Goal: Information Seeking & Learning: Learn about a topic

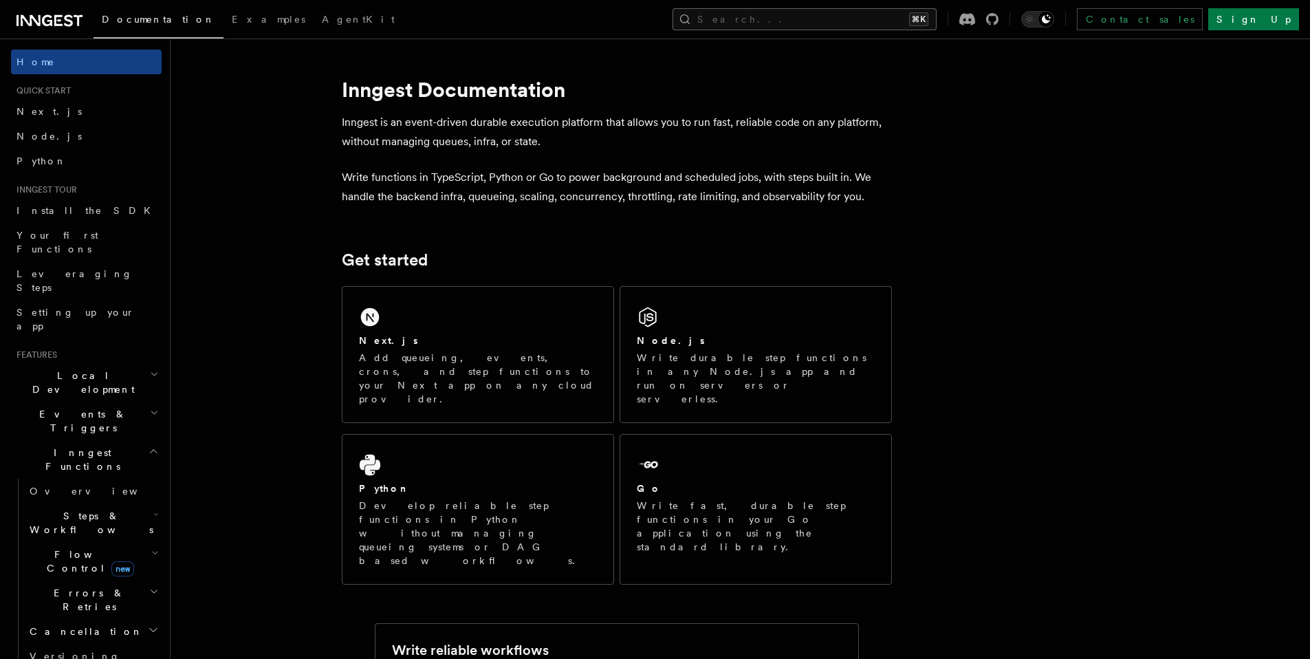
click at [858, 21] on button "Search... ⌘K" at bounding box center [805, 19] width 264 height 22
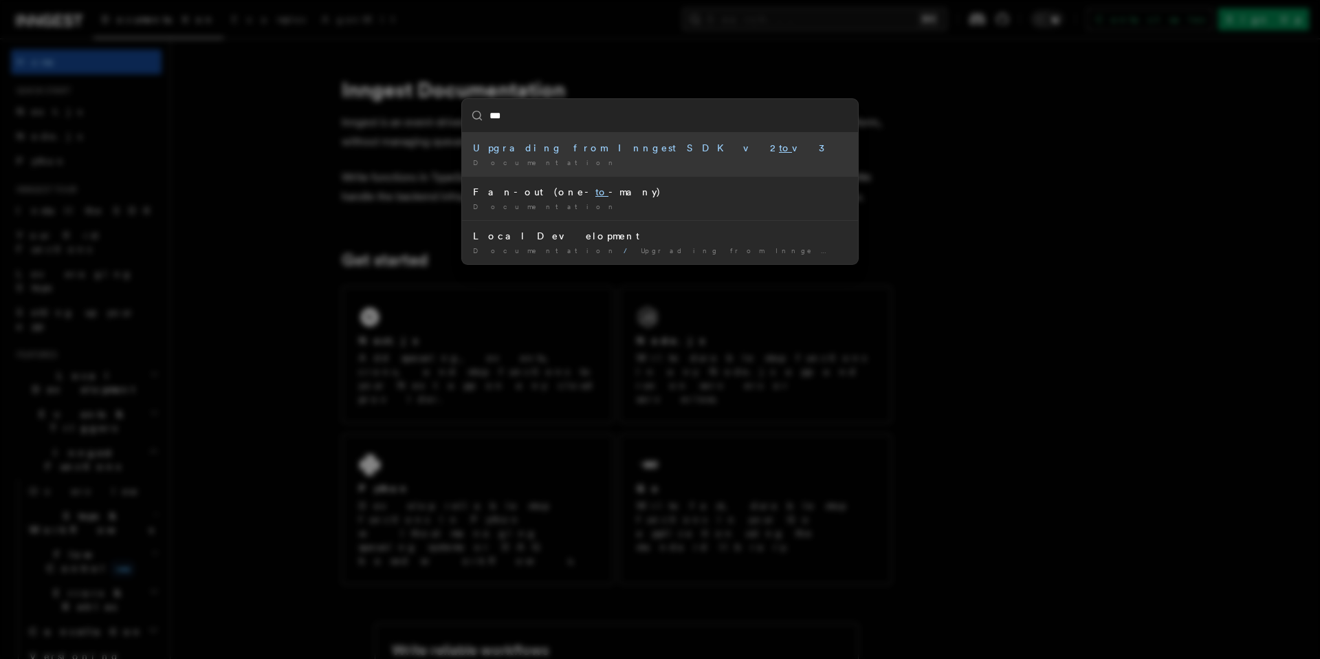
type input "****"
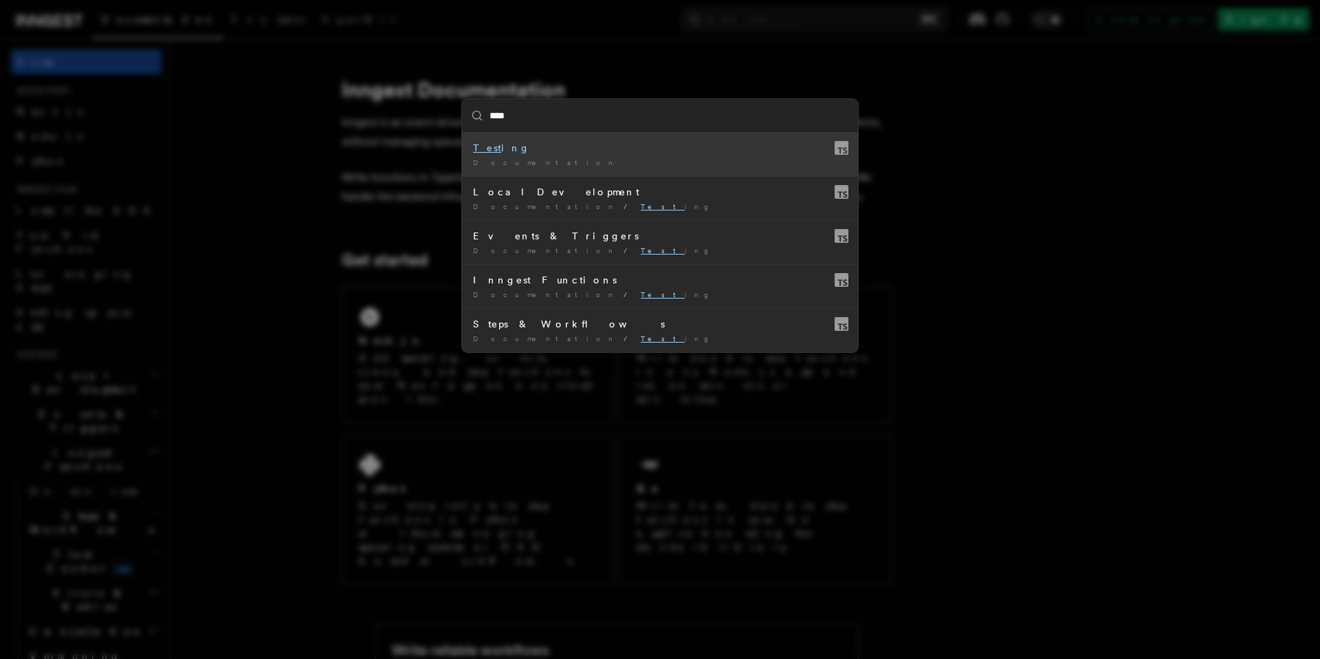
click at [574, 157] on div "Documentation /" at bounding box center [660, 162] width 374 height 10
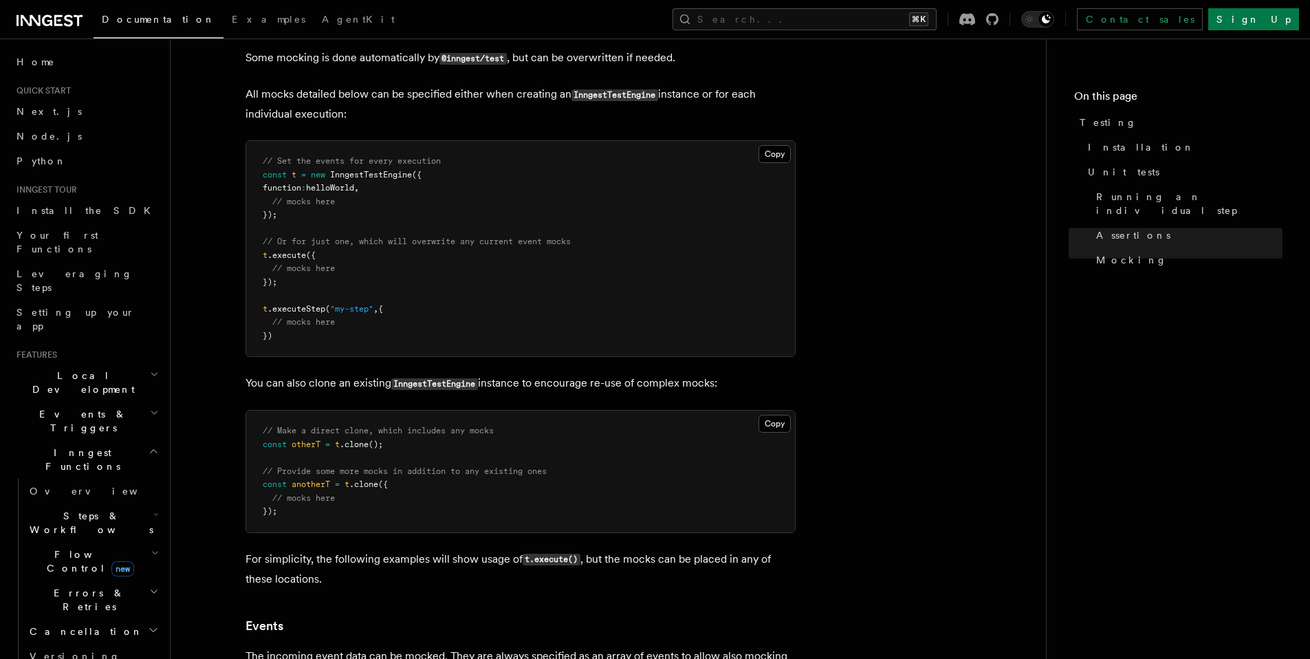
scroll to position [2312, 0]
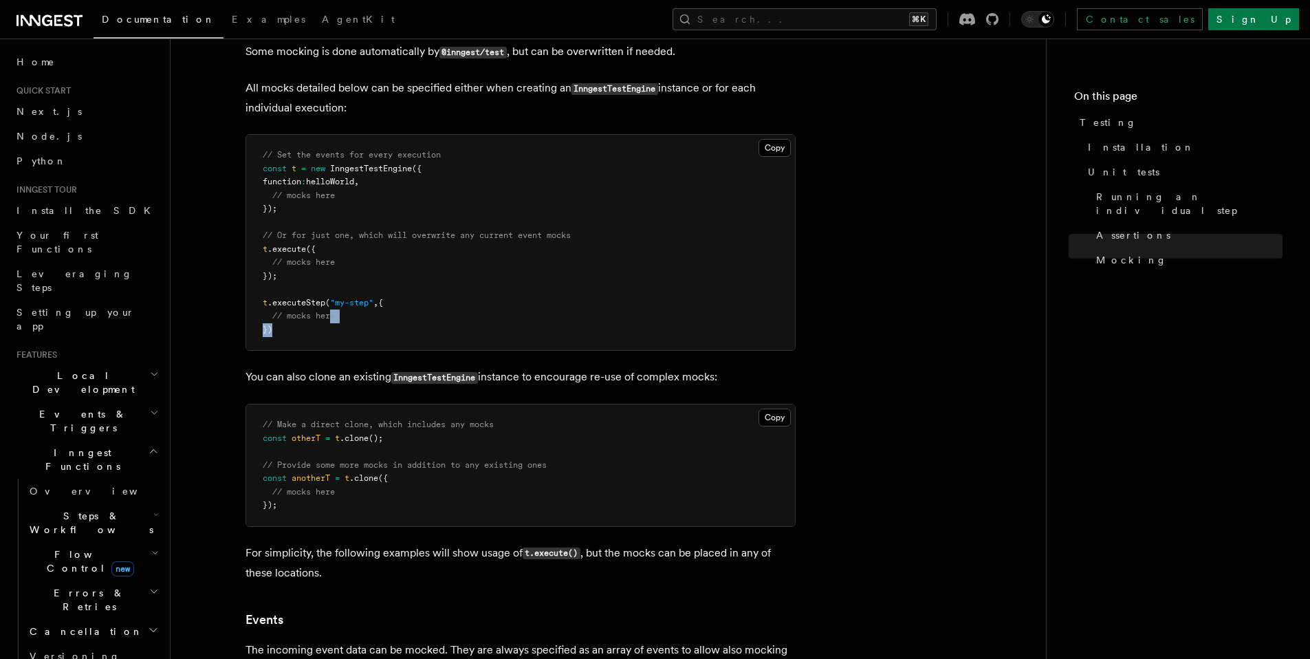
drag, startPoint x: 301, startPoint y: 341, endPoint x: 330, endPoint y: 327, distance: 32.9
click at [330, 327] on pre "// Set the events for every execution const t = new InngestTestEngine ({ functi…" at bounding box center [520, 242] width 549 height 215
drag, startPoint x: 330, startPoint y: 327, endPoint x: 314, endPoint y: 330, distance: 16.9
click at [329, 320] on span "// mocks here" at bounding box center [303, 316] width 63 height 10
click at [265, 334] on span "})" at bounding box center [268, 330] width 10 height 10
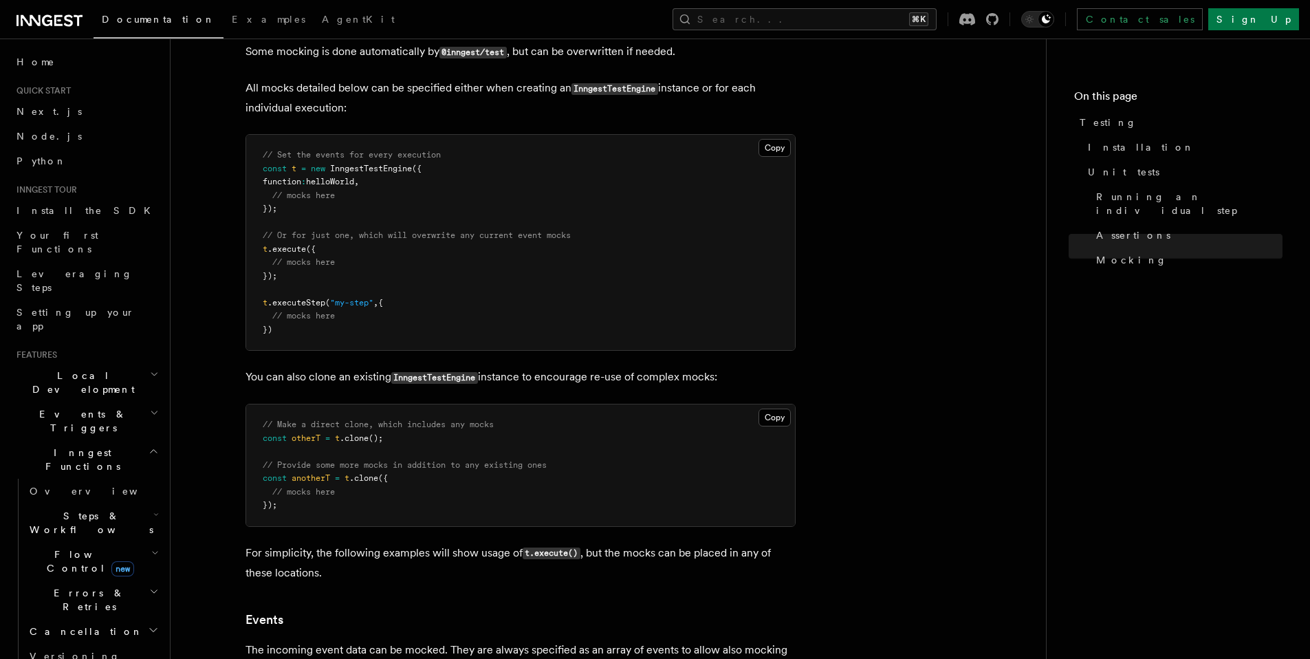
drag, startPoint x: 302, startPoint y: 347, endPoint x: 300, endPoint y: 335, distance: 12.5
click at [300, 335] on pre "// Set the events for every execution const t = new InngestTestEngine ({ functi…" at bounding box center [520, 242] width 549 height 215
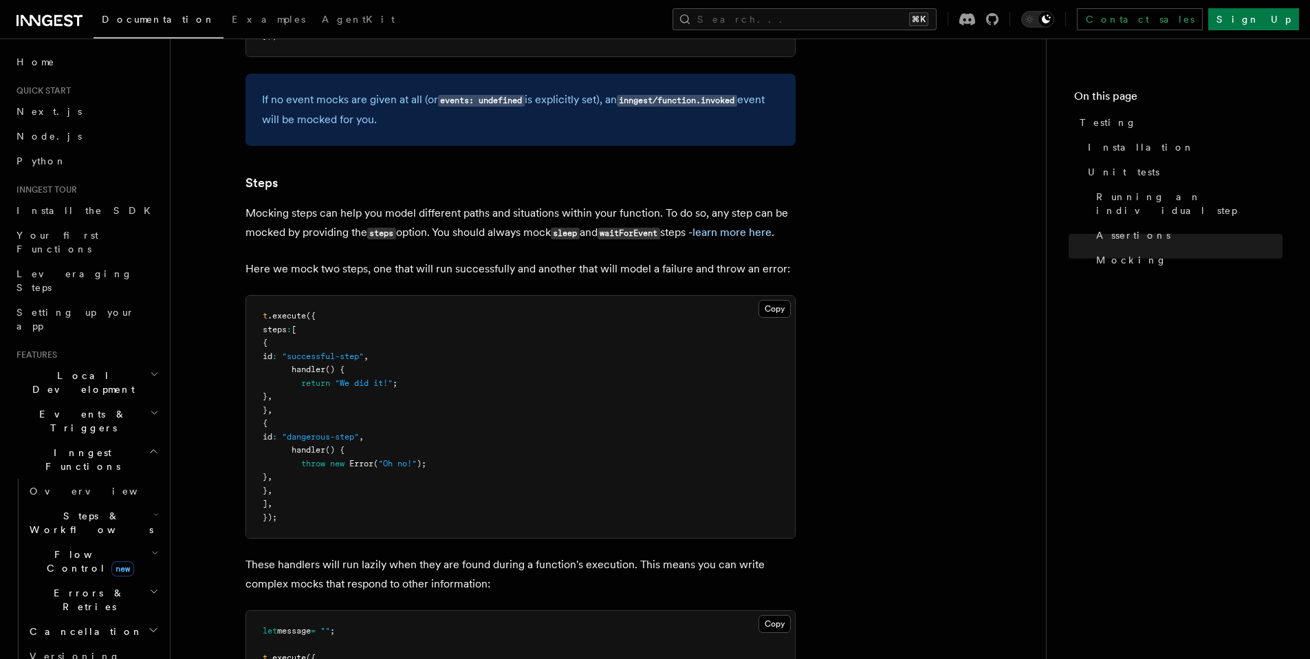
scroll to position [3137, 0]
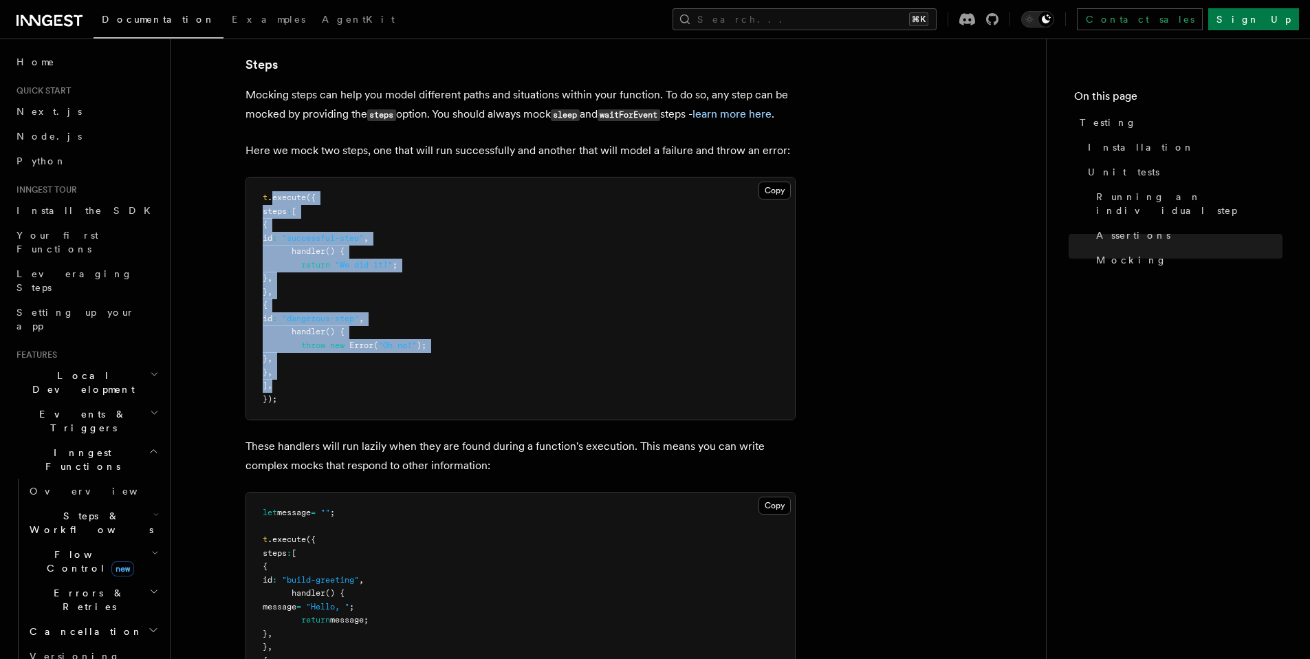
drag, startPoint x: 323, startPoint y: 419, endPoint x: 274, endPoint y: 232, distance: 192.7
click at [274, 232] on pre "t .execute ({ steps : [ { id : "successful-step" , handler () { return "We did …" at bounding box center [520, 298] width 549 height 242
click at [315, 243] on span ""successful-step"" at bounding box center [323, 238] width 82 height 10
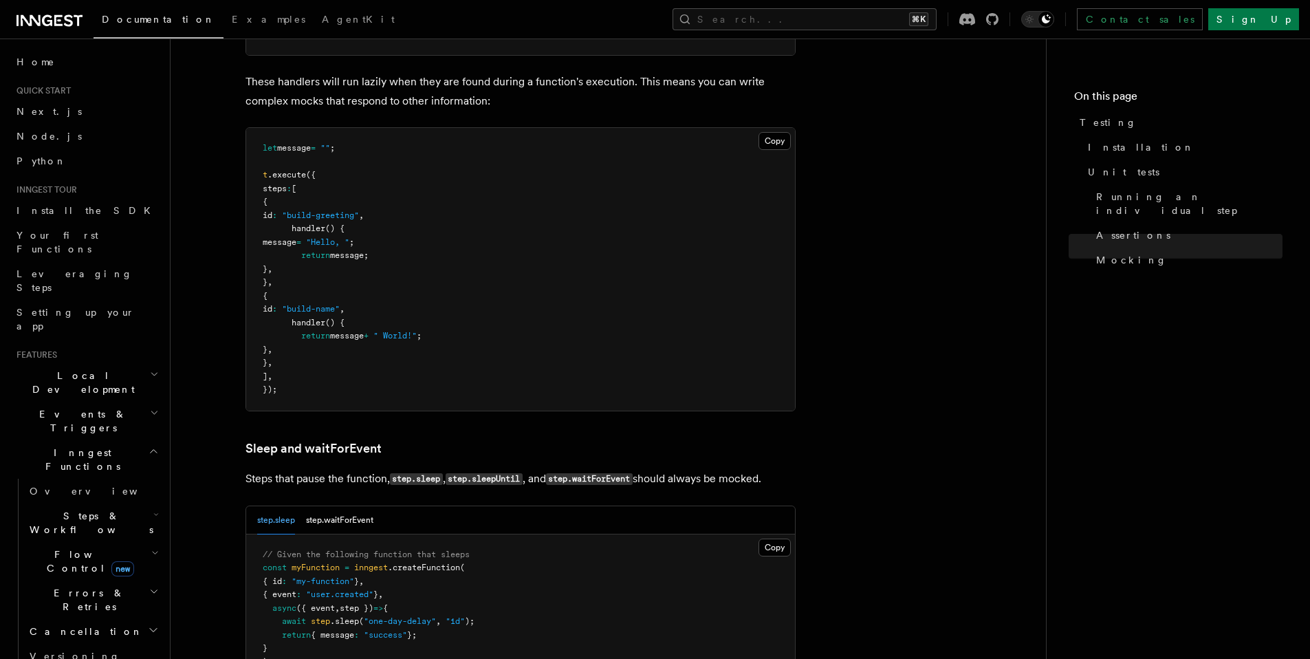
scroll to position [3511, 0]
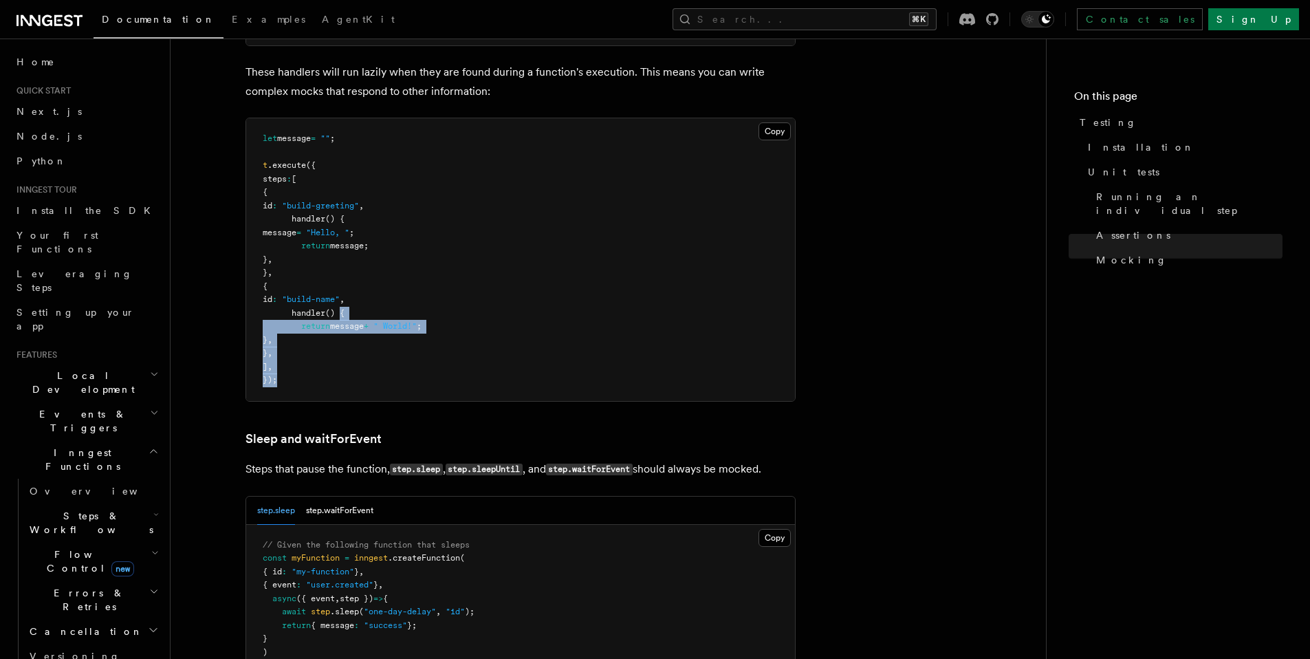
drag, startPoint x: 345, startPoint y: 404, endPoint x: 362, endPoint y: 296, distance: 109.3
click at [343, 315] on pre "let message = "" ; t .execute ({ steps : [ { id : "build-greeting" , handler ()…" at bounding box center [520, 259] width 549 height 283
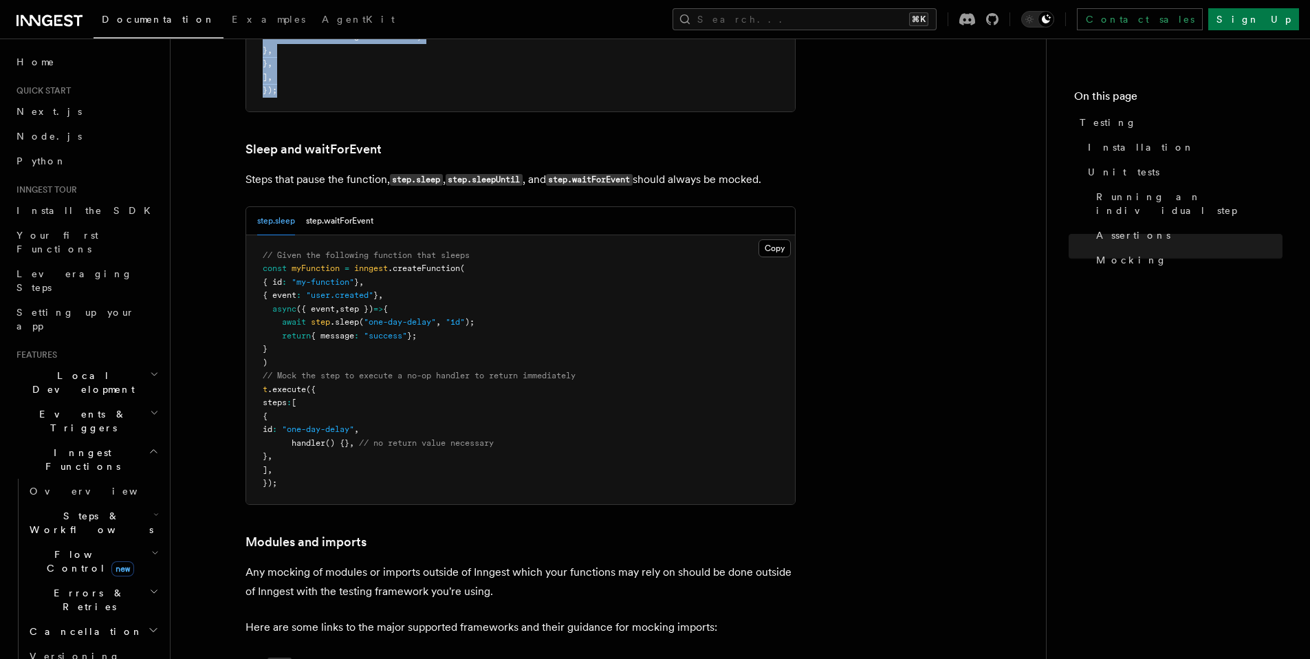
scroll to position [3915, 0]
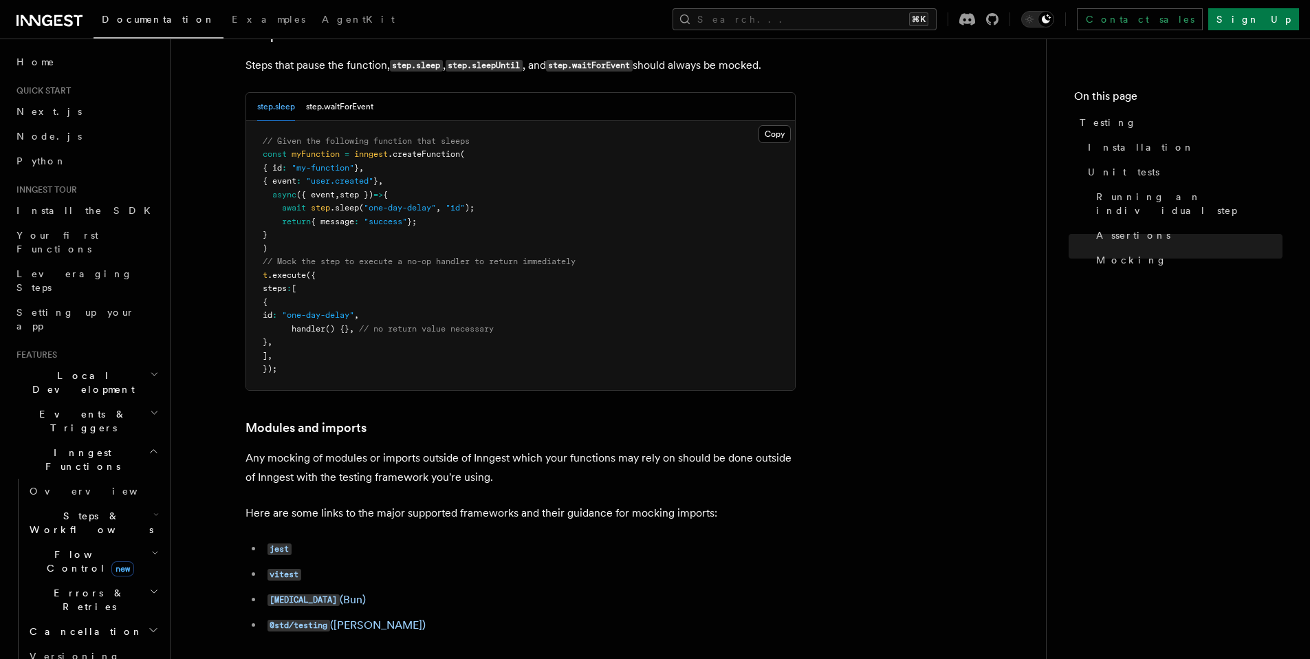
drag, startPoint x: 402, startPoint y: 397, endPoint x: 336, endPoint y: 393, distance: 65.5
click at [402, 390] on pre "// Given the following function that sleeps const myFunction = inngest .createF…" at bounding box center [520, 255] width 549 height 269
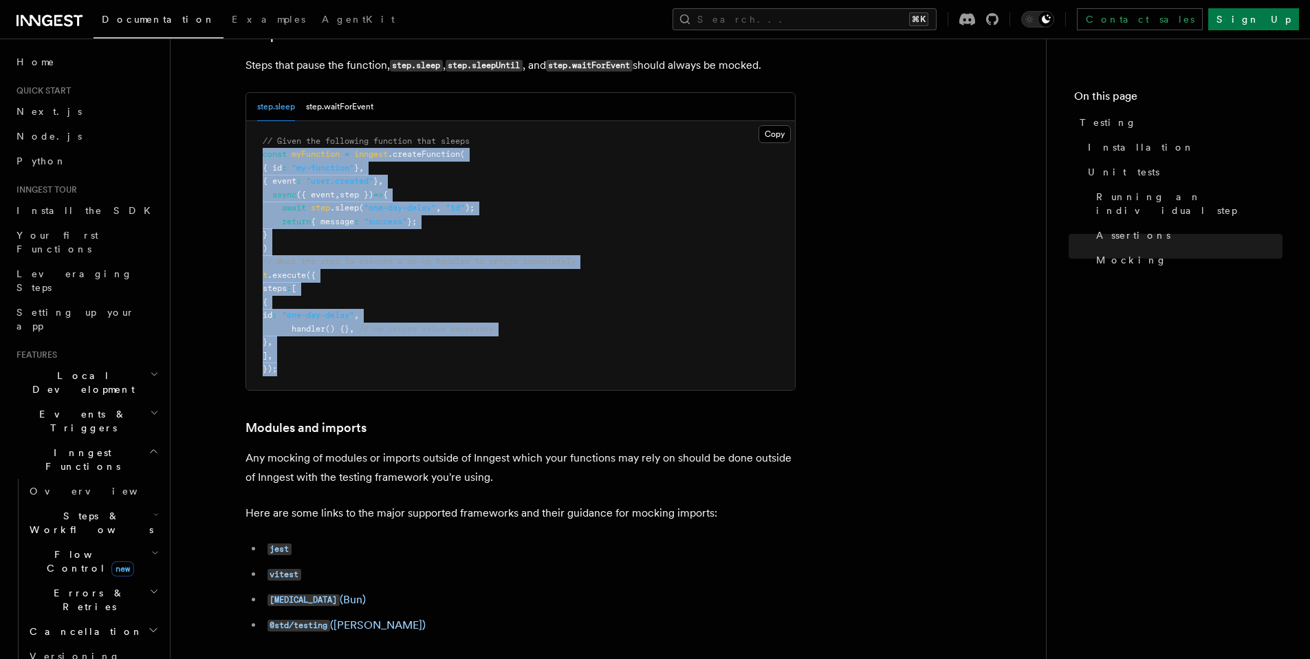
drag, startPoint x: 322, startPoint y: 394, endPoint x: 254, endPoint y: 186, distance: 218.3
click at [254, 186] on pre "// Given the following function that sleeps const myFunction = inngest .createF…" at bounding box center [520, 255] width 549 height 269
click at [516, 219] on pre "// Given the following function that sleeps const myFunction = inngest .createF…" at bounding box center [520, 255] width 549 height 269
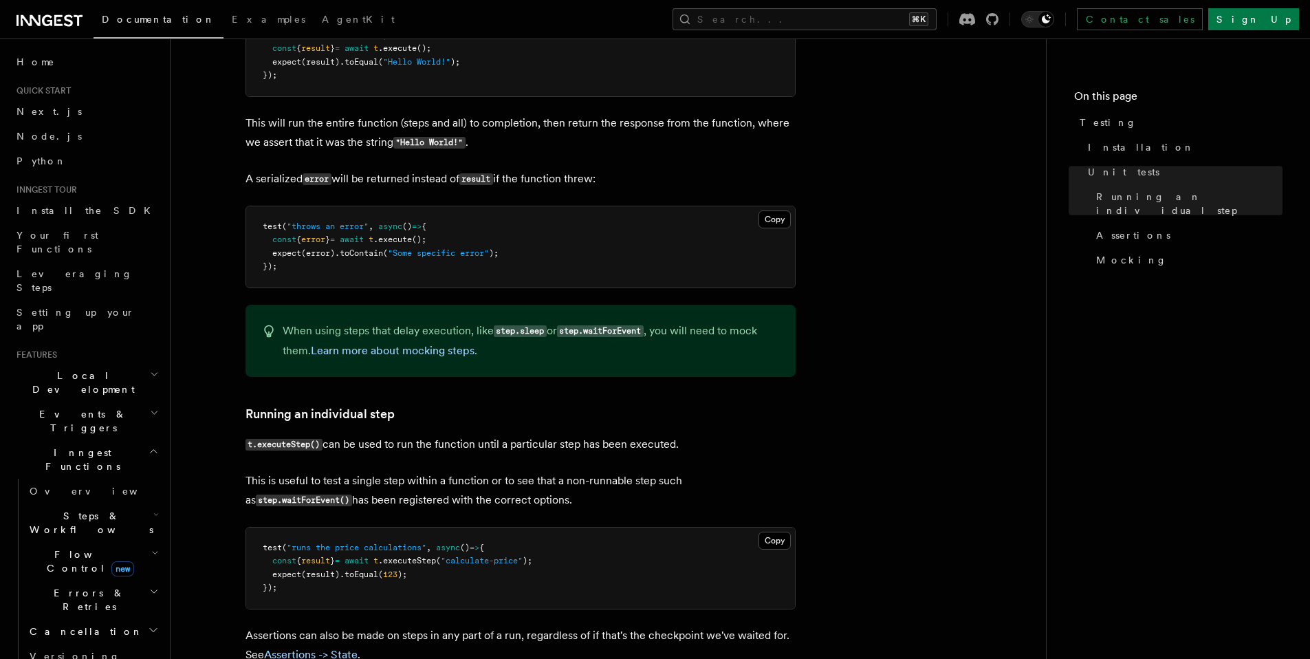
scroll to position [0, 0]
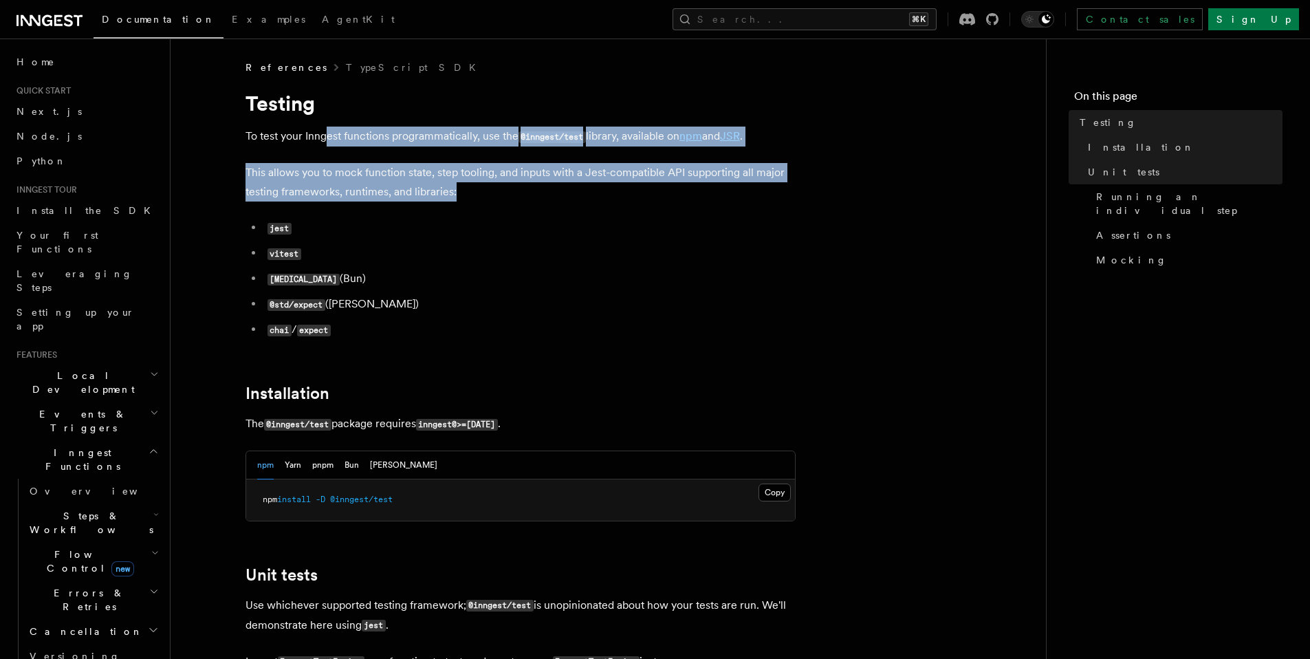
drag, startPoint x: 336, startPoint y: 140, endPoint x: 620, endPoint y: 197, distance: 289.6
click at [620, 197] on p "This allows you to mock function state, step tooling, and inputs with a Jest-co…" at bounding box center [521, 182] width 550 height 39
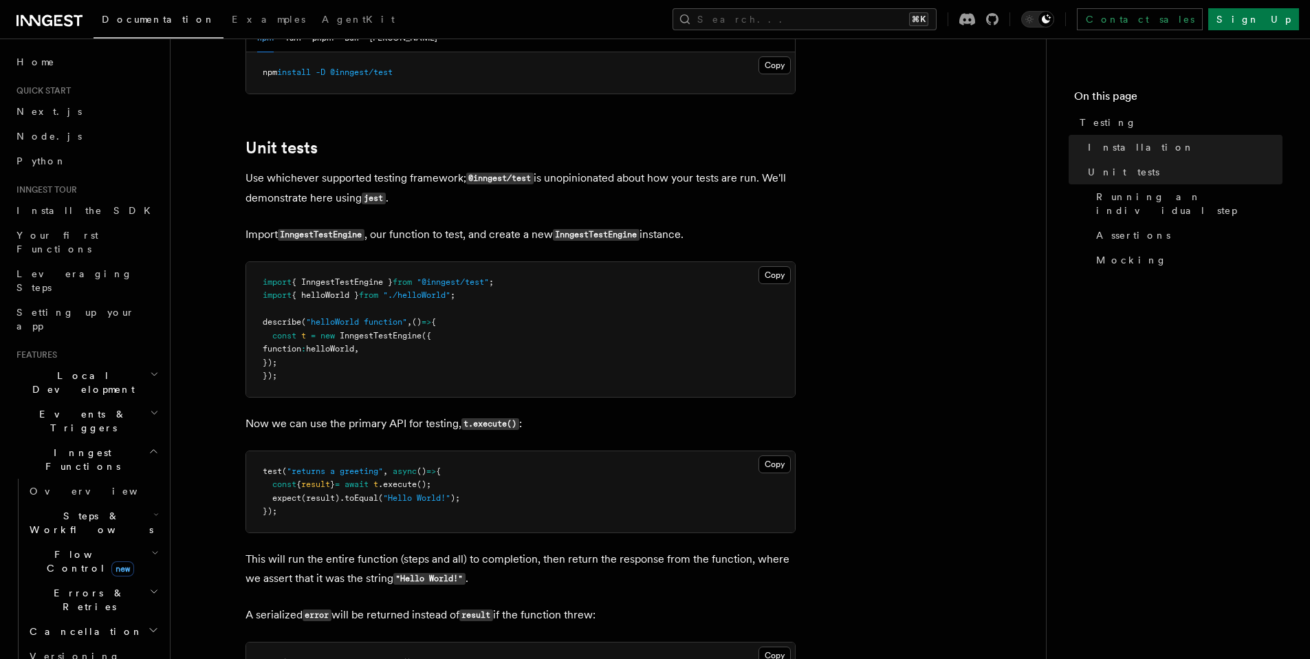
scroll to position [429, 0]
click at [435, 201] on p "Use whichever supported testing framework; @inngest/test is unopinionated about…" at bounding box center [521, 186] width 550 height 40
drag, startPoint x: 725, startPoint y: 232, endPoint x: 261, endPoint y: 178, distance: 466.7
click at [261, 178] on p "Use whichever supported testing framework; @inngest/test is unopinionated about…" at bounding box center [521, 186] width 550 height 40
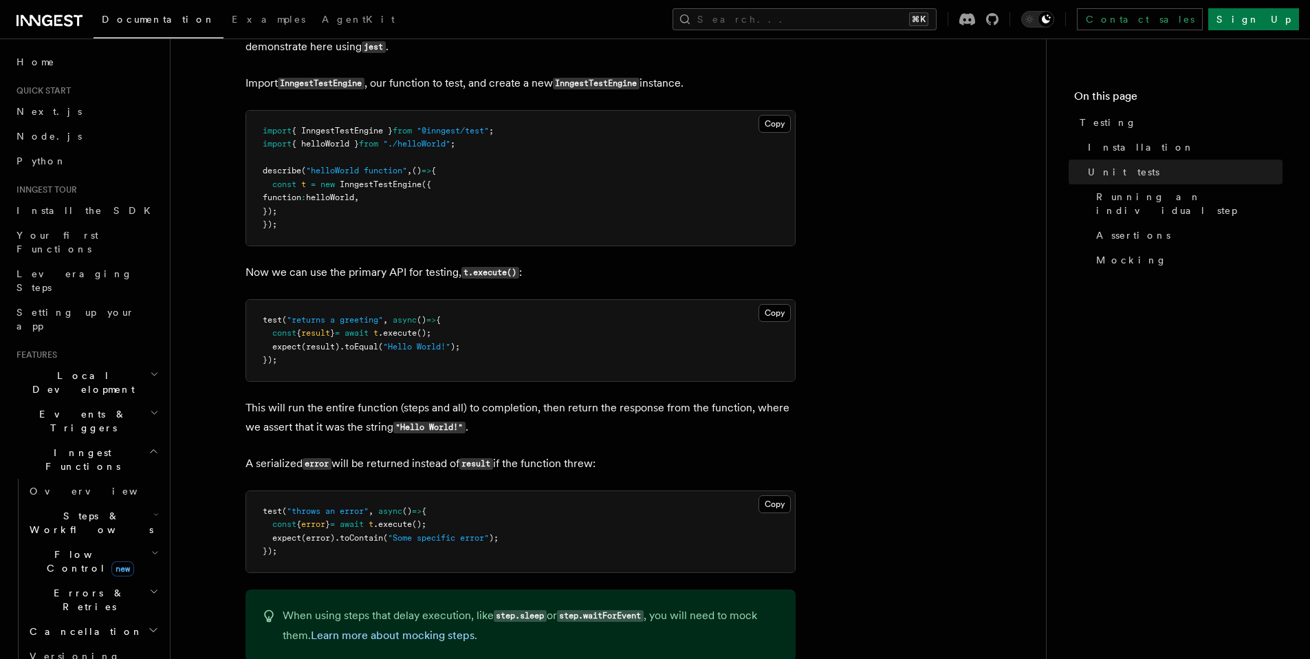
scroll to position [583, 0]
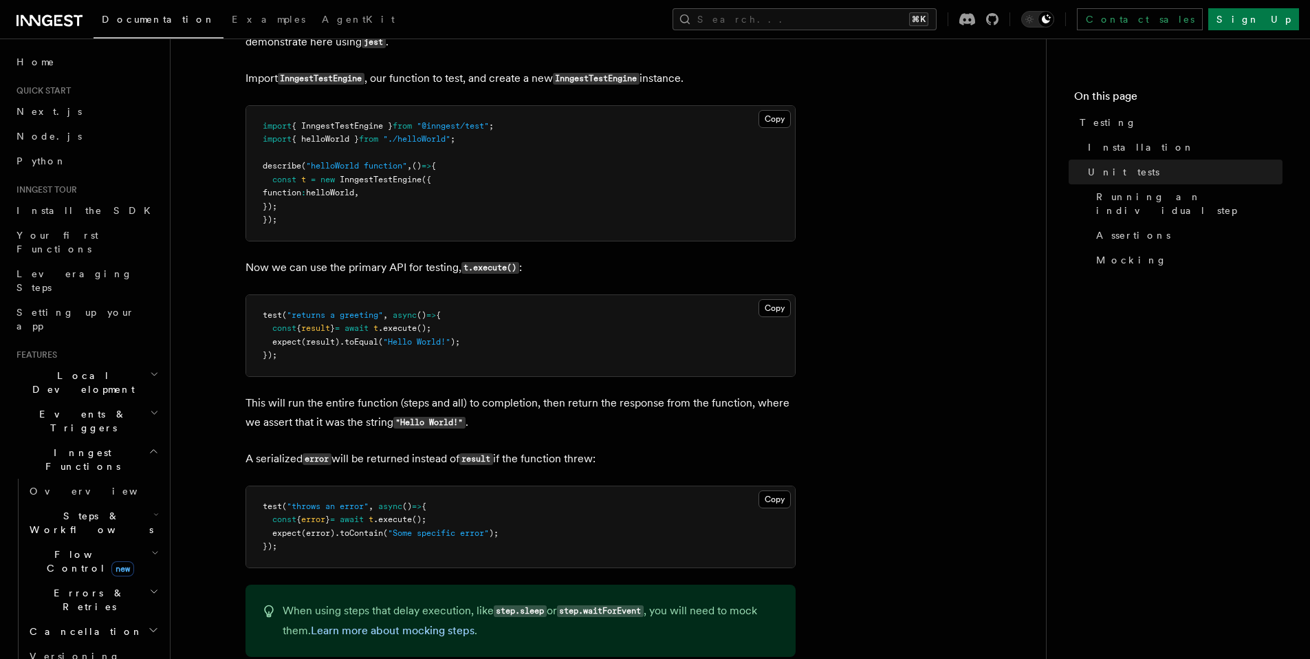
click at [292, 356] on pre "test ( "returns a greeting" , async () => { const { result } = await t .execute…" at bounding box center [520, 335] width 549 height 81
